Goal: Information Seeking & Learning: Learn about a topic

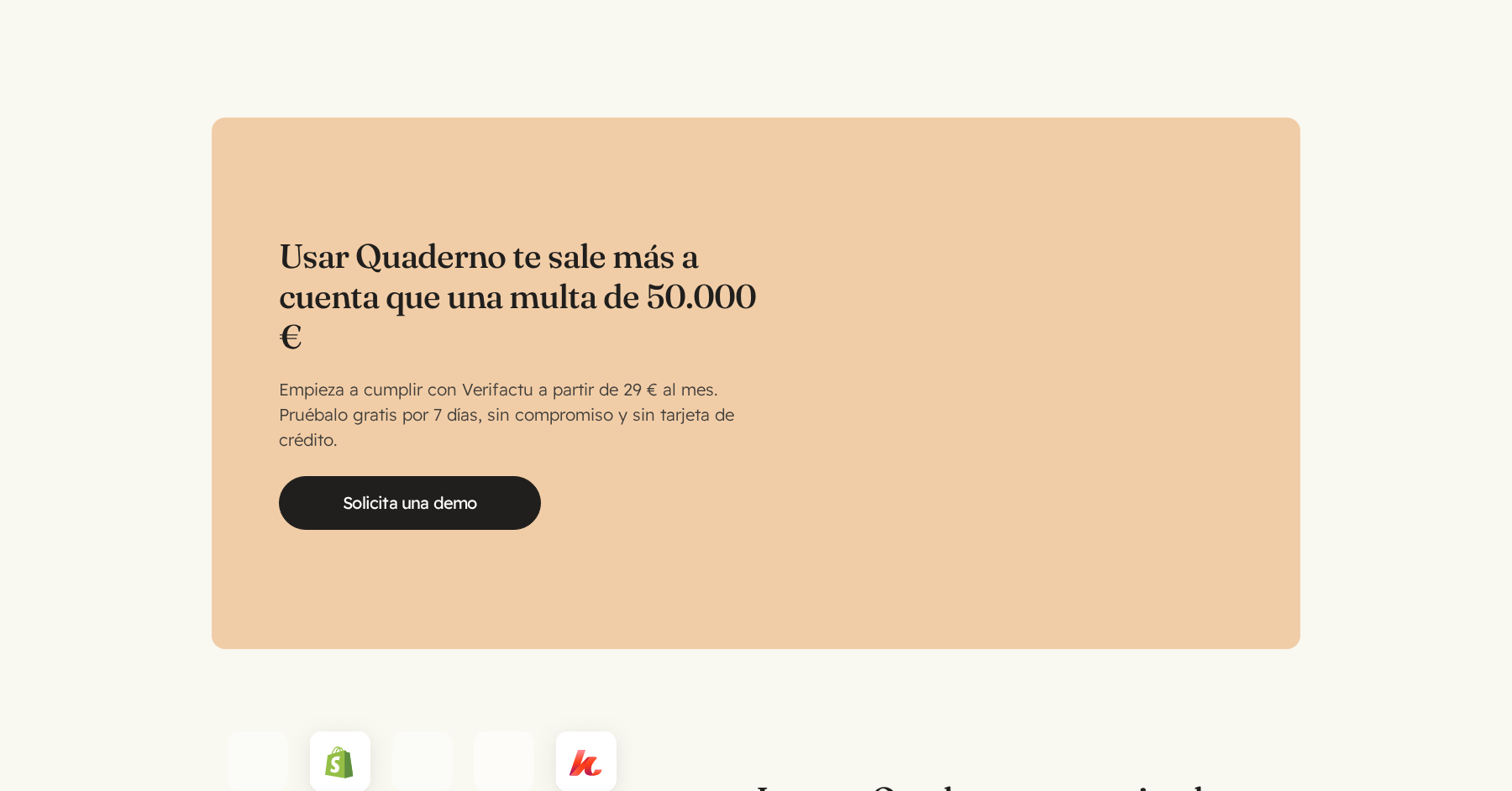
scroll to position [3489, 0]
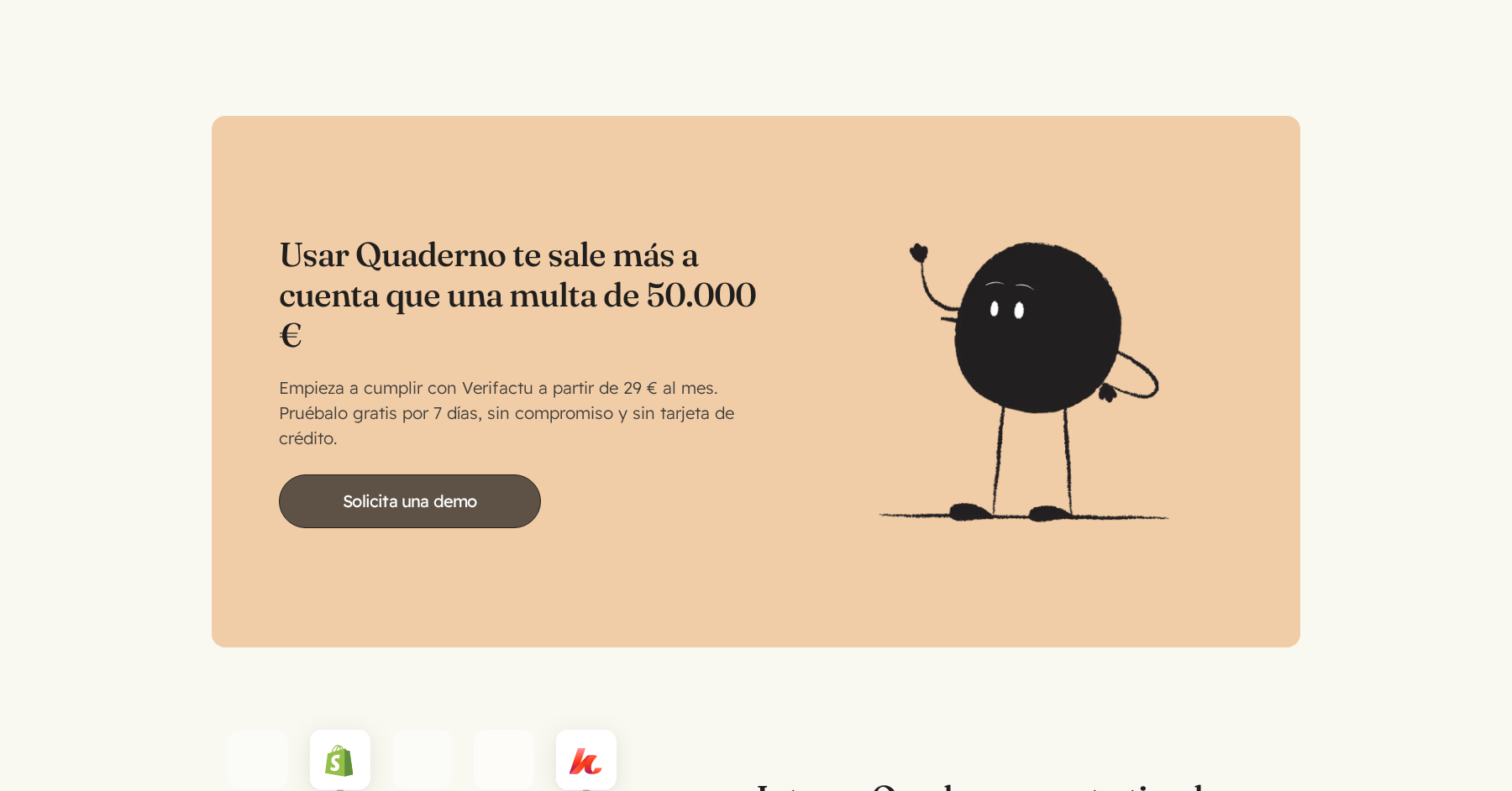
click at [410, 476] on link "Solicita una demo" at bounding box center [410, 502] width 262 height 54
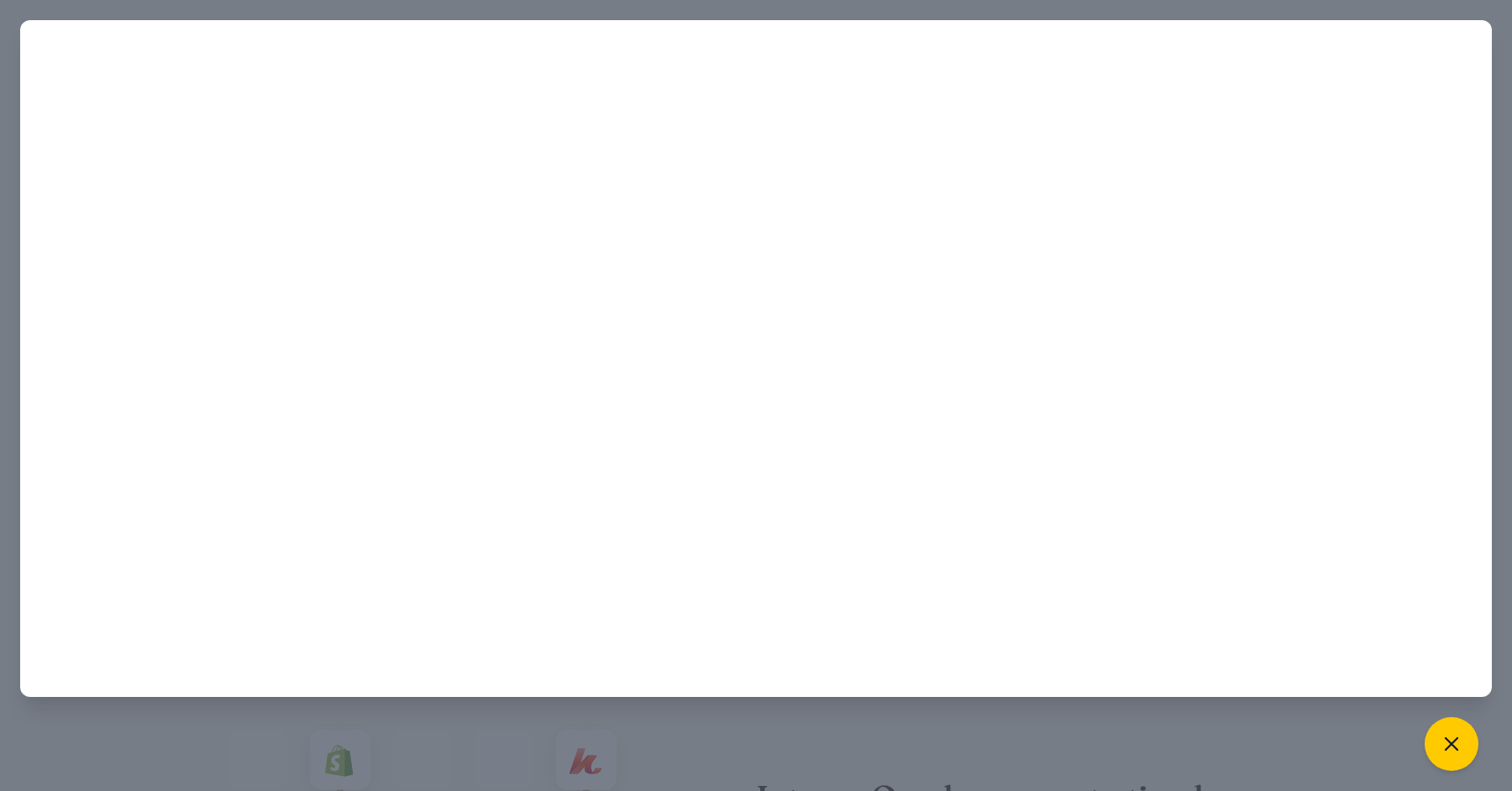
click at [1148, 719] on div at bounding box center [756, 395] width 1512 height 791
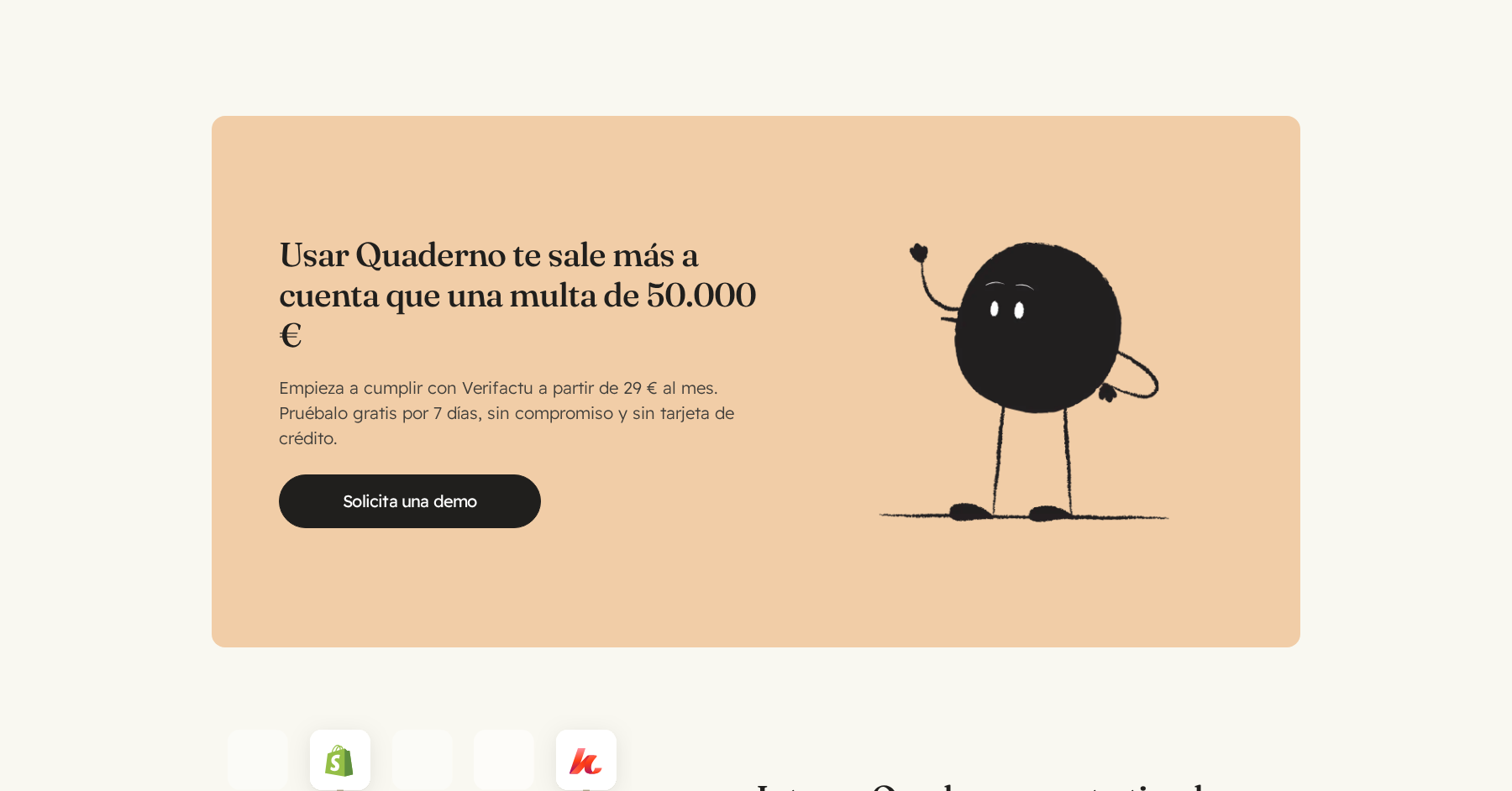
click at [520, 351] on div "Usar Quaderno te sale más a cuenta que una multa de 50.000 € Empieza a cumplir …" at bounding box center [518, 382] width 477 height 294
drag, startPoint x: 651, startPoint y: 361, endPoint x: 761, endPoint y: 426, distance: 127.8
click at [647, 376] on p "Empieza a cumplir con Verifactu a partir de 29 € al mes. Pruébalo gratis por 7 …" at bounding box center [518, 413] width 477 height 75
copy p "€"
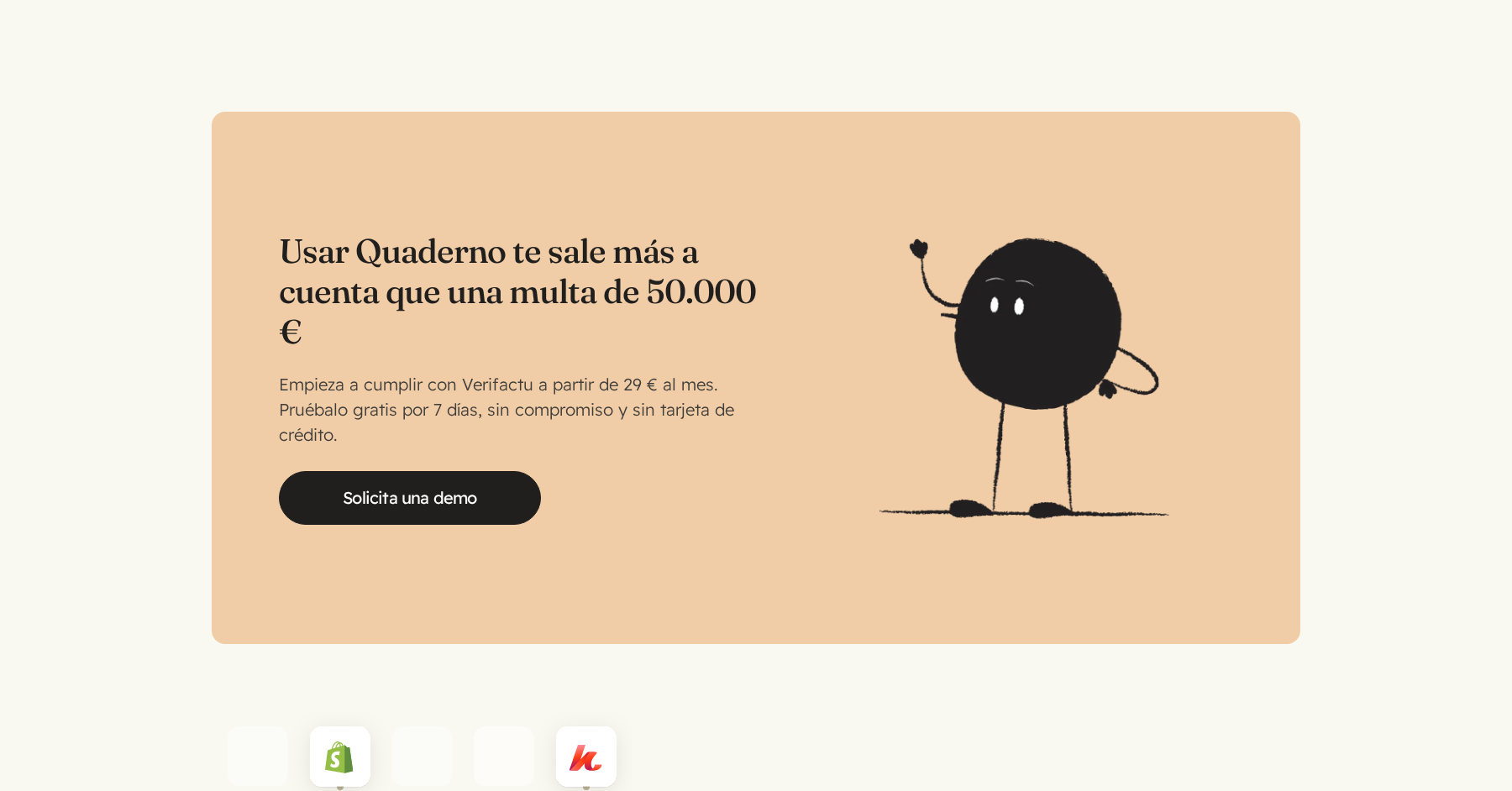
scroll to position [3757, 0]
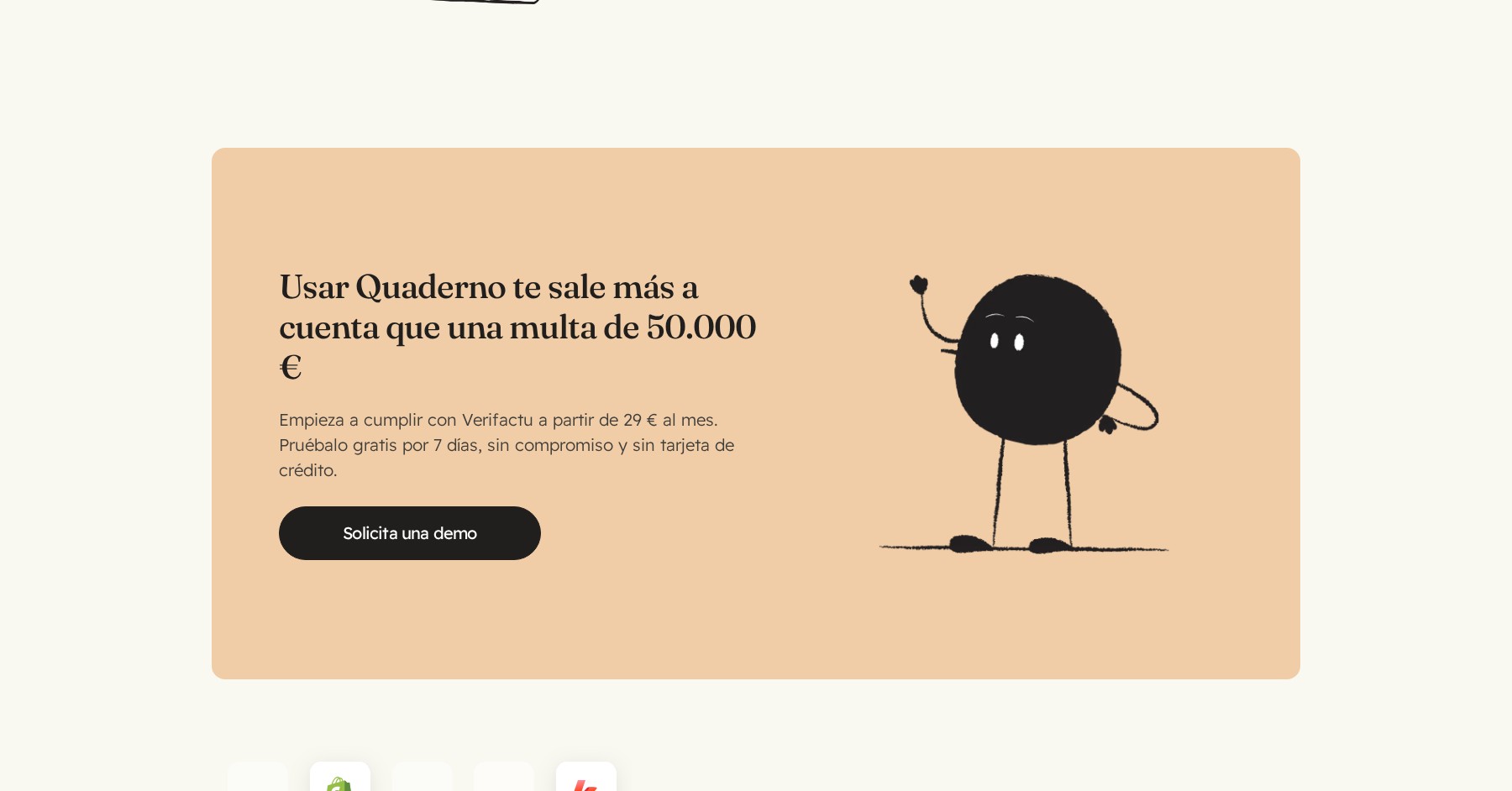
scroll to position [3419, 0]
